Goal: Task Accomplishment & Management: Manage account settings

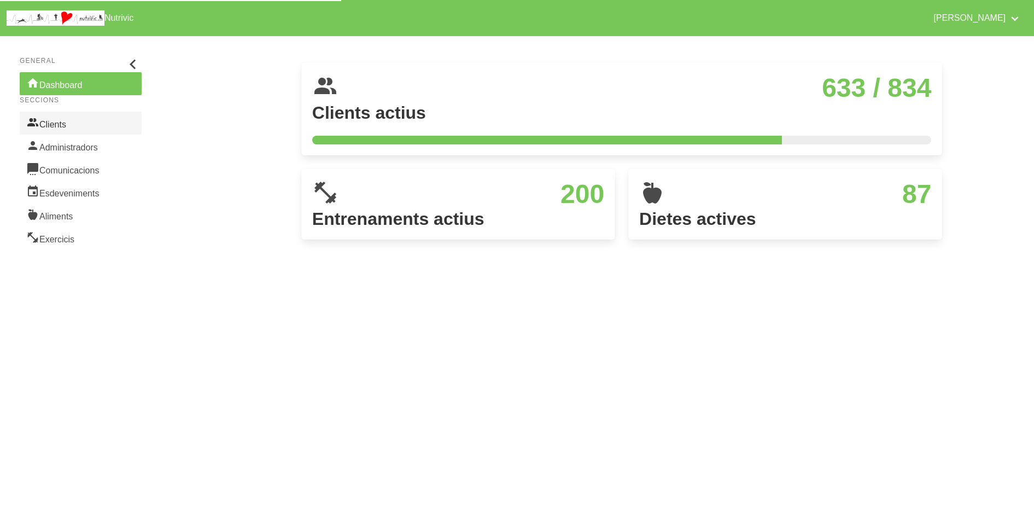
click at [36, 129] on icon at bounding box center [32, 122] width 13 height 16
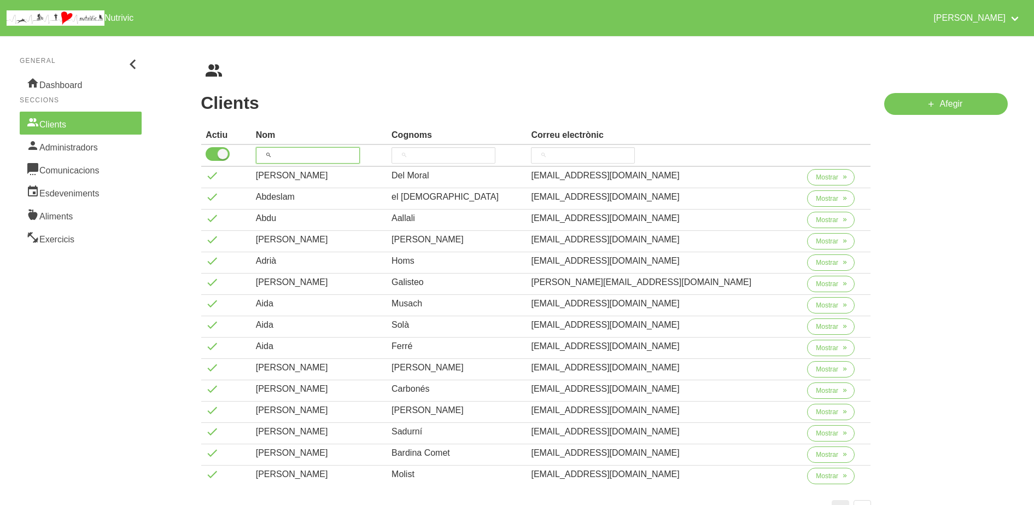
click at [337, 148] on input "search" at bounding box center [308, 155] width 104 height 16
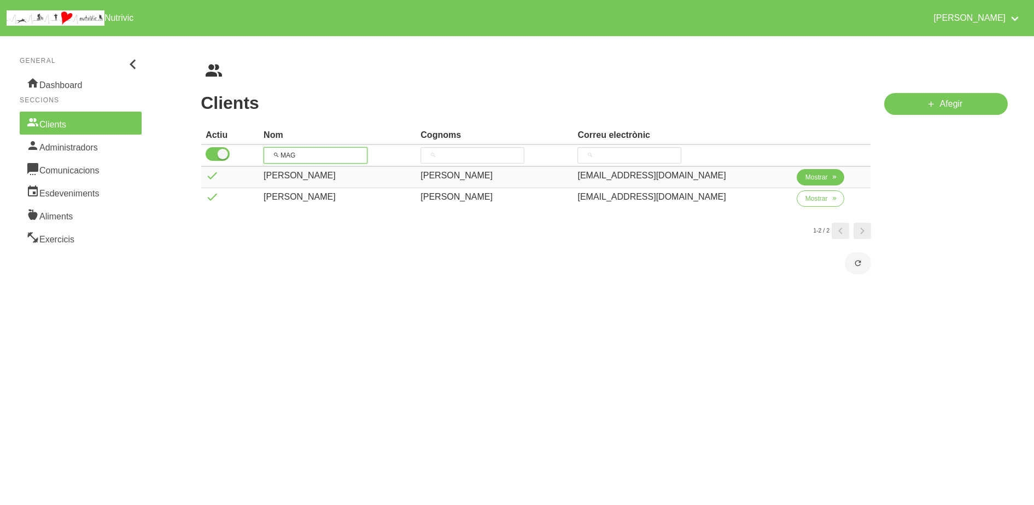
type input "MAG"
click at [831, 178] on icon "button" at bounding box center [834, 177] width 7 height 10
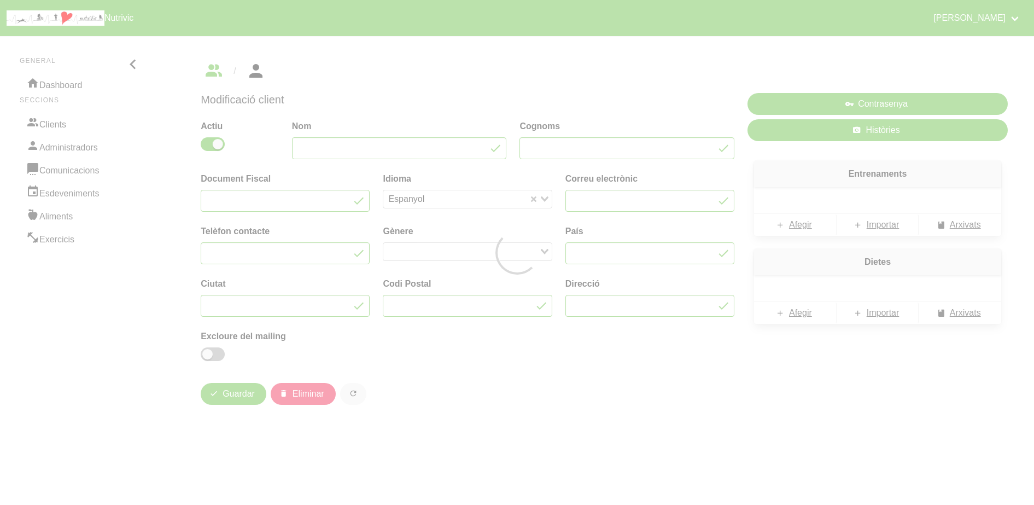
type input "[PERSON_NAME]"
type input "[EMAIL_ADDRESS][DOMAIN_NAME]"
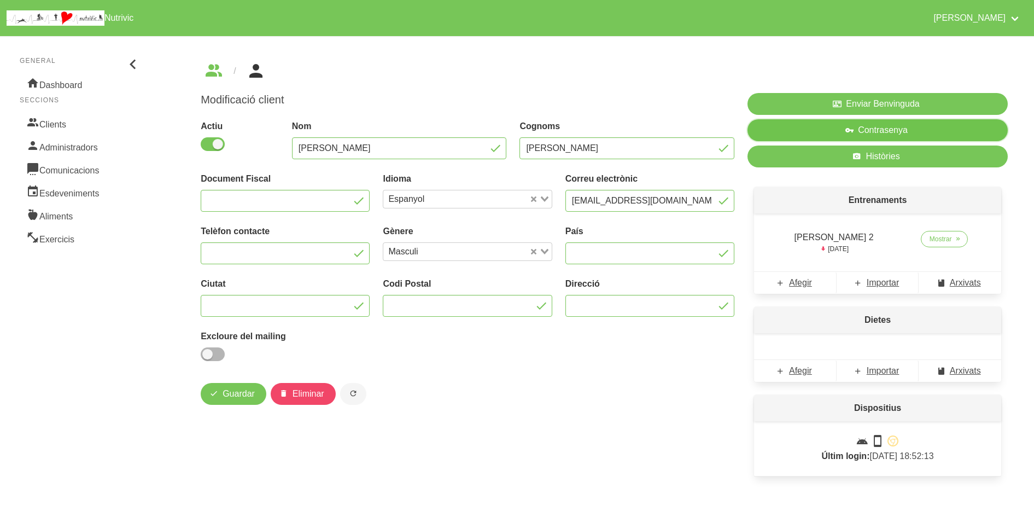
click at [921, 130] on button "Contrasenya" at bounding box center [878, 130] width 260 height 22
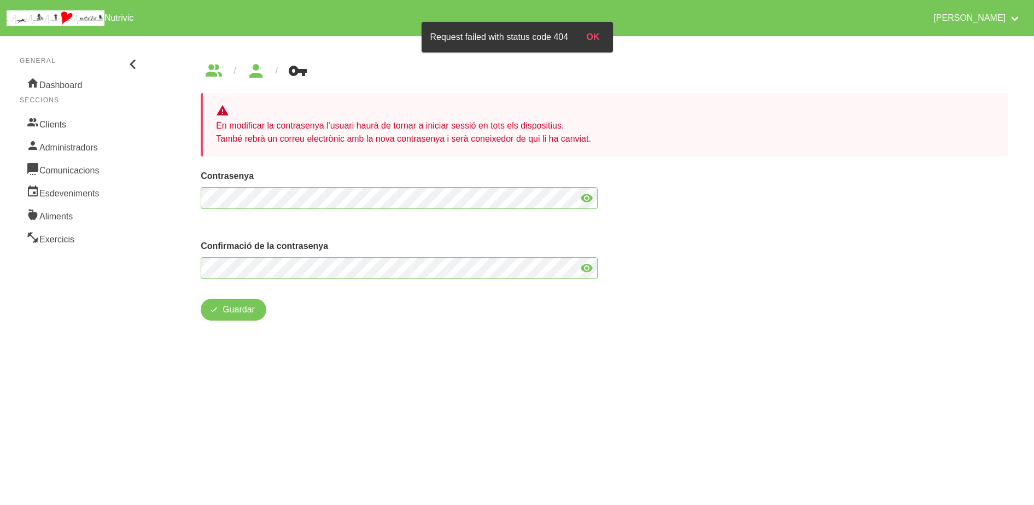
drag, startPoint x: 793, startPoint y: 197, endPoint x: 636, endPoint y: 306, distance: 191.2
click at [793, 197] on div "Contrasenya Confirmació de la contrasenya" at bounding box center [604, 224] width 821 height 123
click at [225, 306] on span "Guardar" at bounding box center [239, 309] width 32 height 13
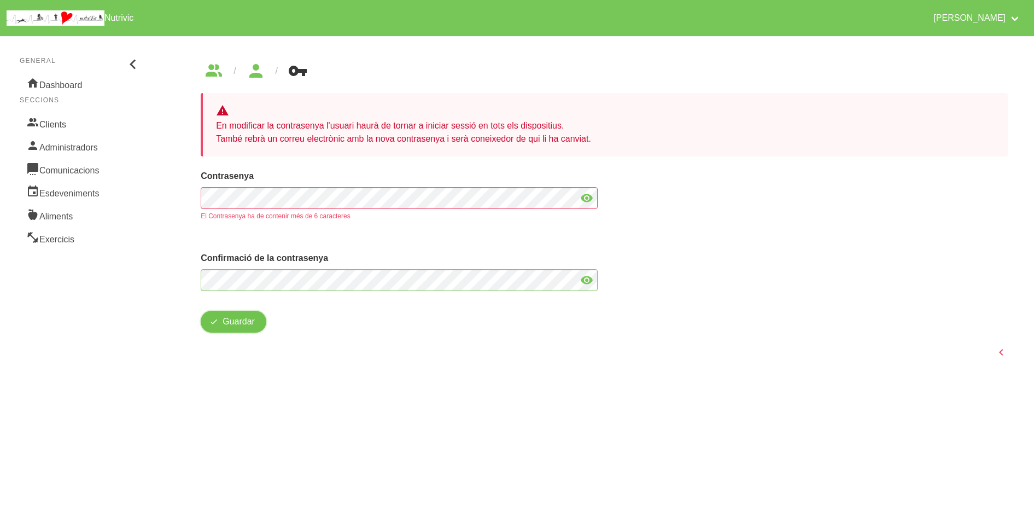
click at [206, 321] on button "Guardar" at bounding box center [234, 322] width 66 height 22
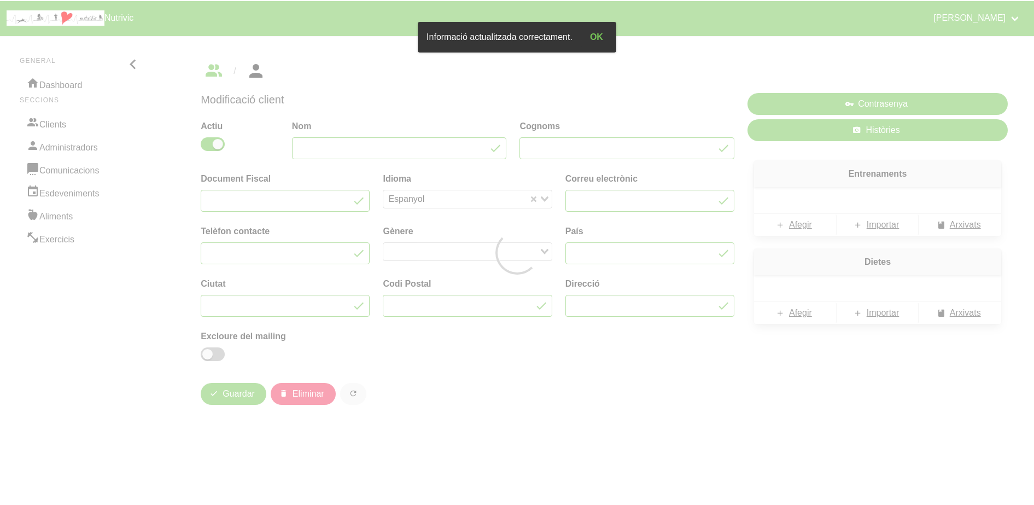
type input "[PERSON_NAME]"
type input "[EMAIL_ADDRESS][DOMAIN_NAME]"
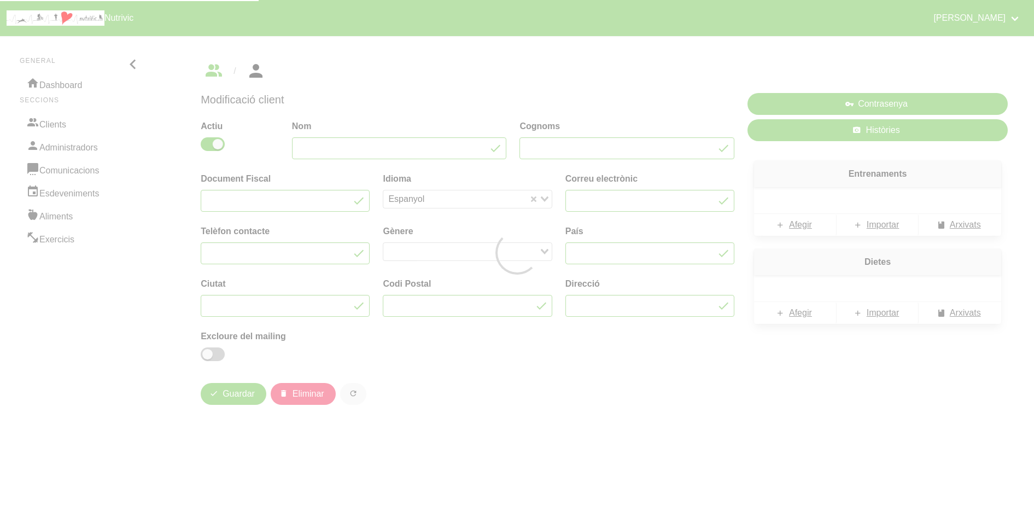
type input "[PERSON_NAME]"
type input "[EMAIL_ADDRESS][DOMAIN_NAME]"
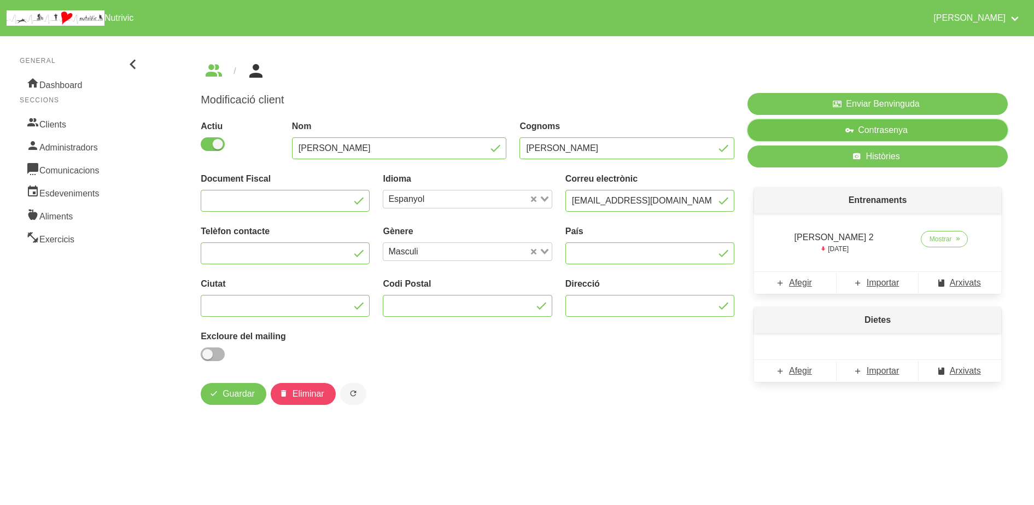
click at [852, 124] on icon "button" at bounding box center [849, 131] width 9 height 14
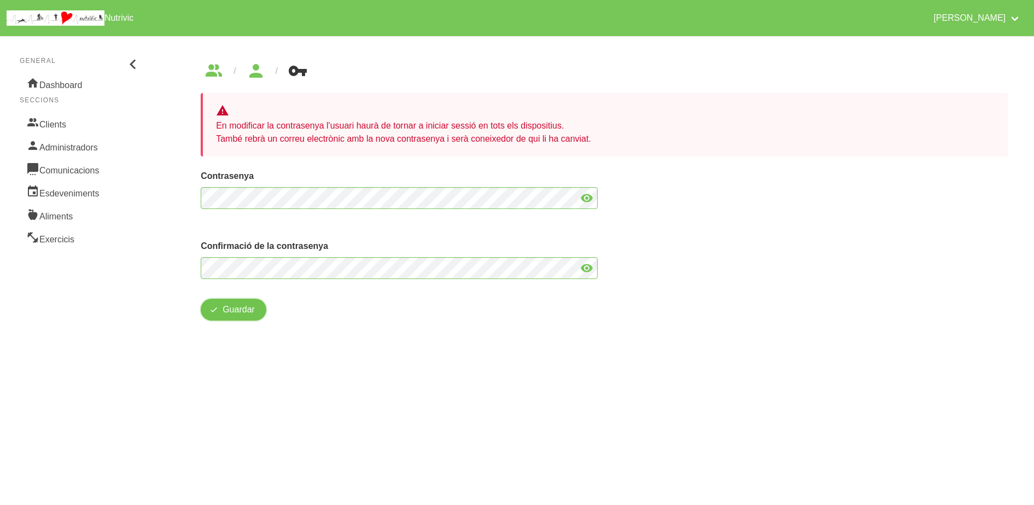
click at [217, 316] on icon "button" at bounding box center [214, 310] width 9 height 14
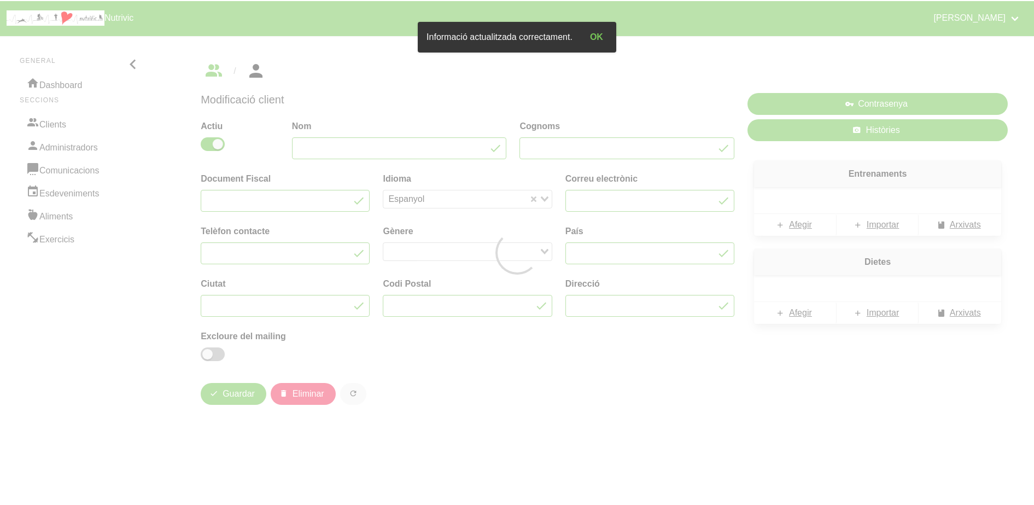
type input "[PERSON_NAME]"
type input "[EMAIL_ADDRESS][DOMAIN_NAME]"
